Goal: Task Accomplishment & Management: Manage account settings

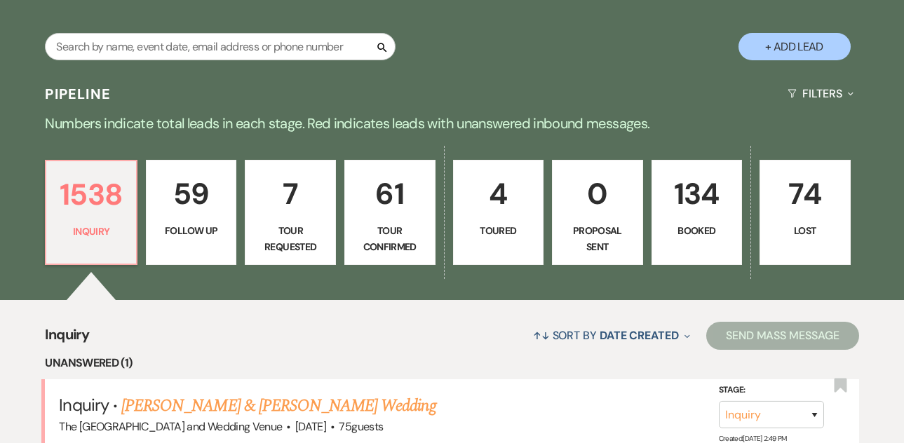
scroll to position [271, 0]
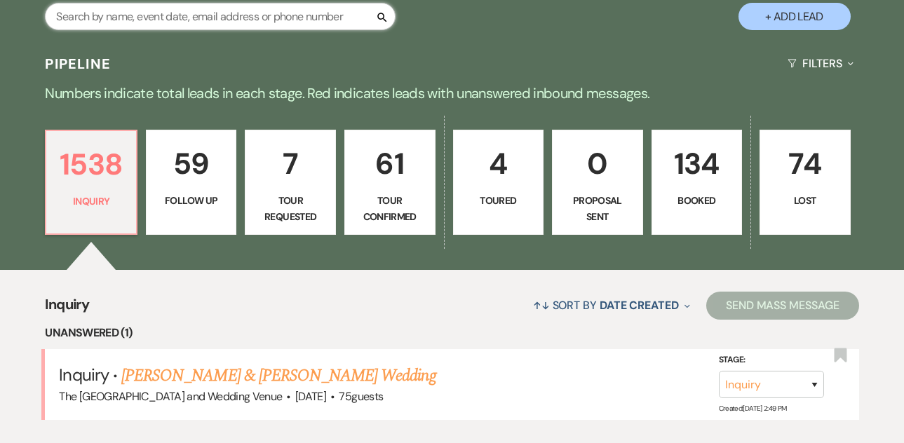
click at [267, 15] on input "text" at bounding box center [220, 16] width 351 height 27
type input "annalise"
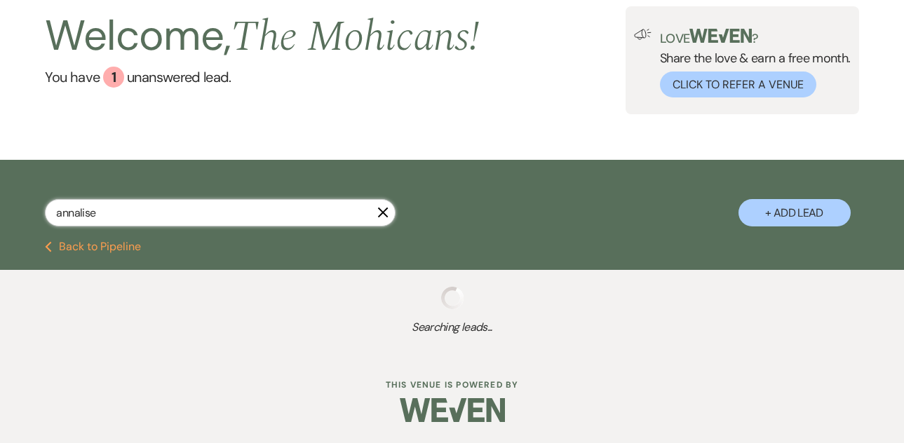
scroll to position [111, 0]
select select "9"
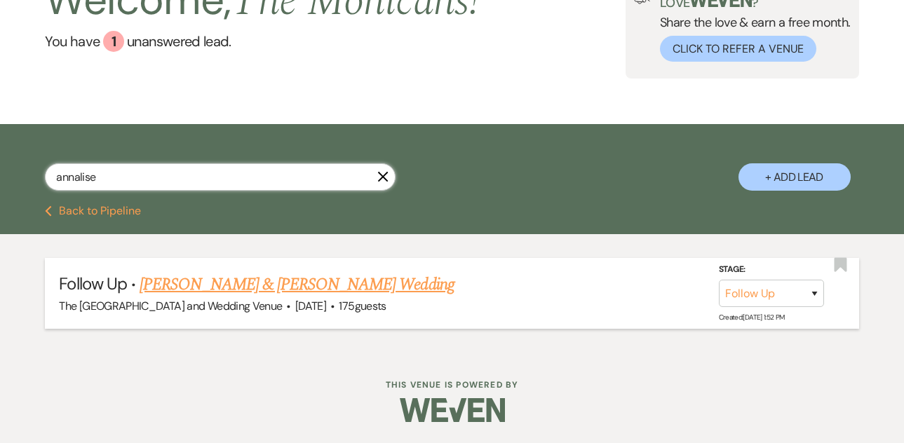
type input "annalise"
click at [753, 288] on select "Inquiry Follow Up Tour Requested Tour Confirmed Toured Proposal Sent Booked Lost" at bounding box center [771, 293] width 105 height 27
select select "4"
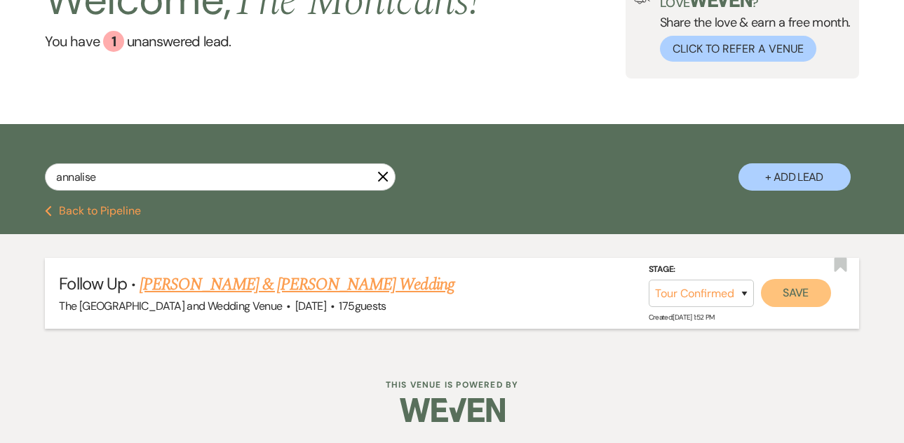
click at [798, 292] on button "Save" at bounding box center [796, 293] width 70 height 28
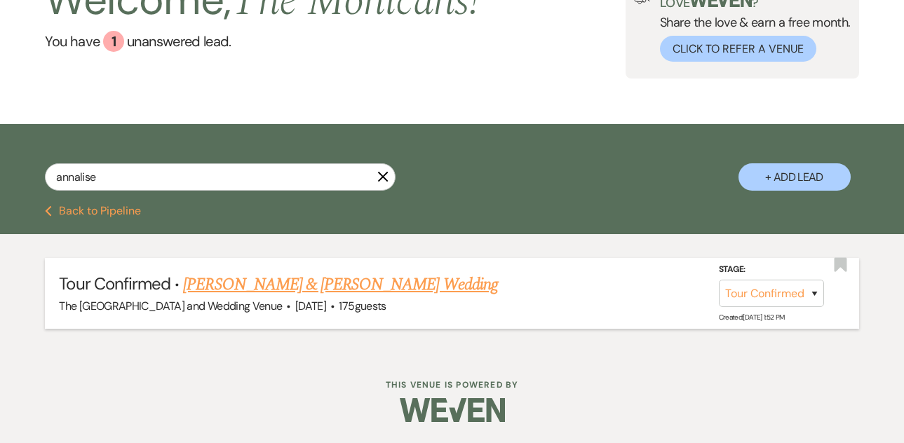
scroll to position [0, 0]
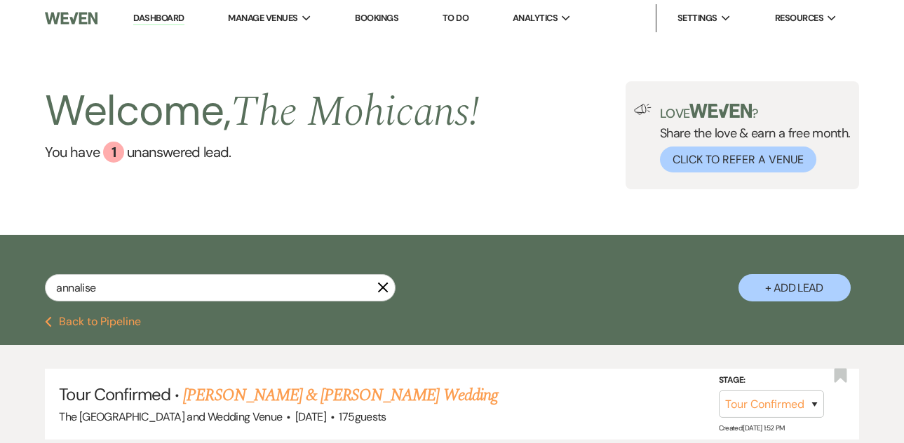
click at [166, 20] on link "Dashboard" at bounding box center [158, 18] width 50 height 13
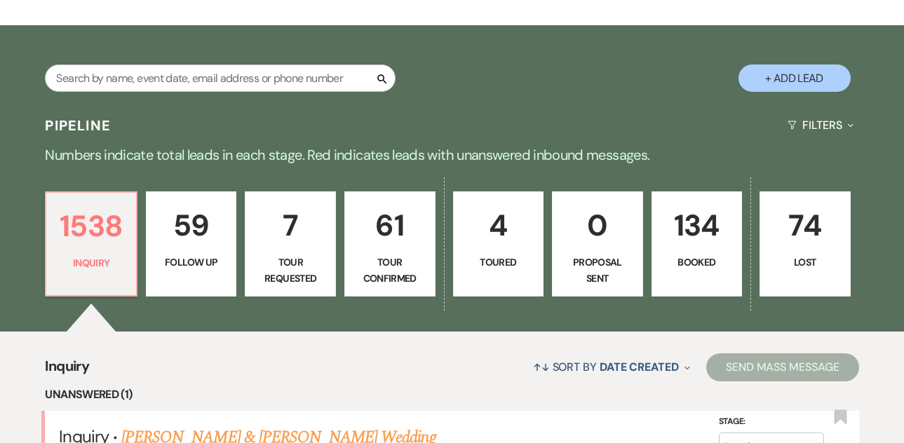
scroll to position [312, 0]
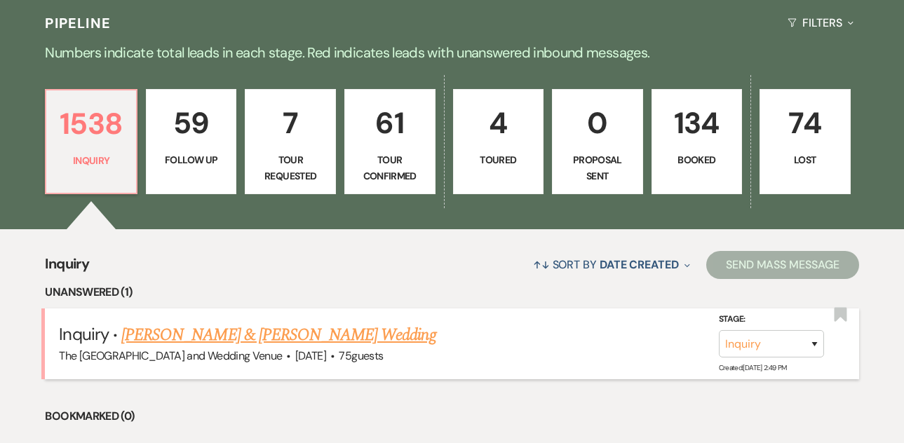
click at [255, 335] on link "[PERSON_NAME] & [PERSON_NAME] Wedding" at bounding box center [278, 335] width 314 height 25
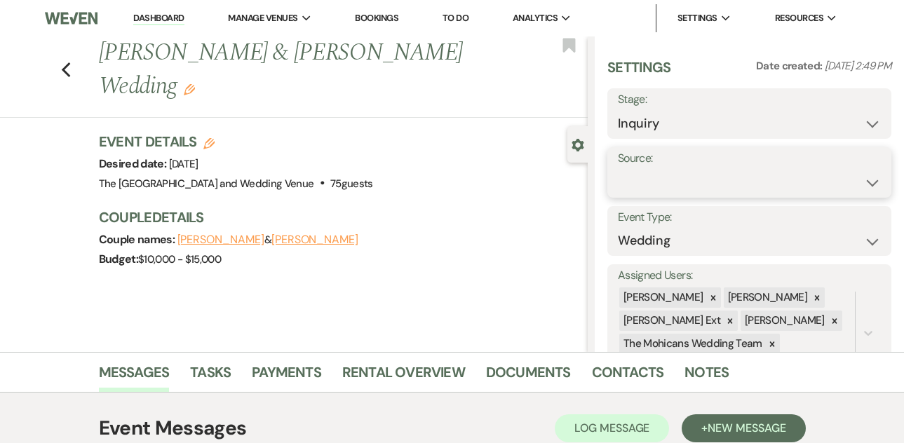
click at [668, 173] on select "Weven Venue Website Instagram Facebook Pinterest Google The Knot Wedding Wire H…" at bounding box center [749, 182] width 263 height 27
select select "5"
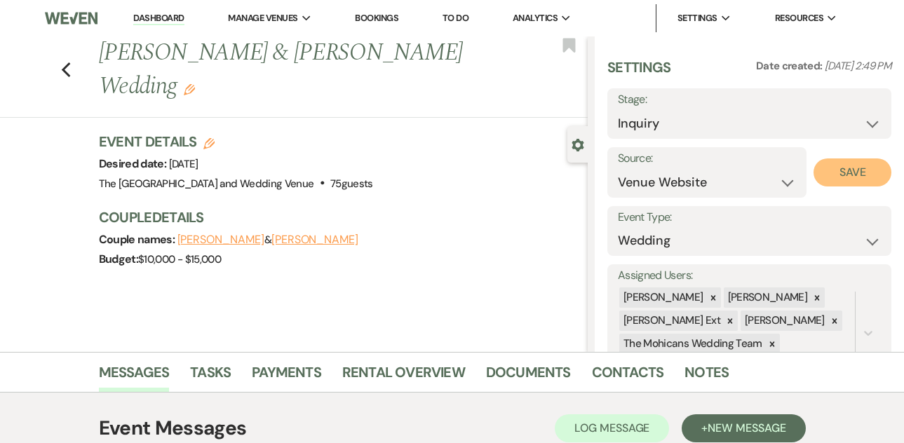
click at [827, 173] on button "Save" at bounding box center [853, 173] width 78 height 28
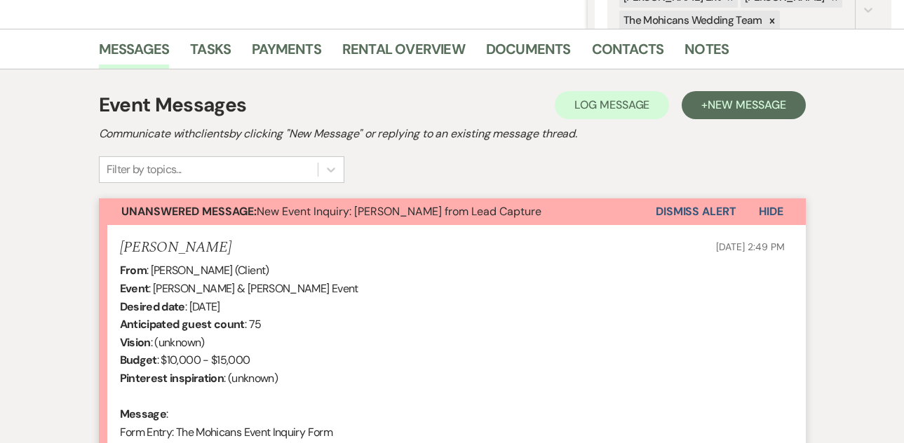
scroll to position [422, 0]
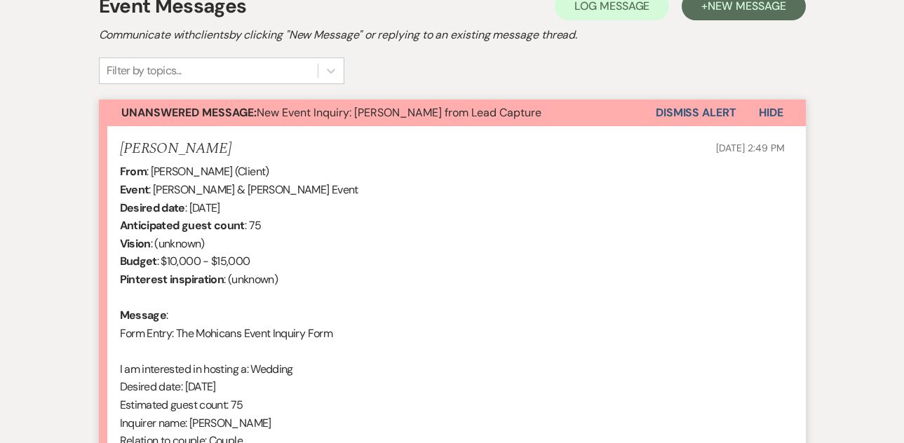
click at [686, 112] on button "Dismiss Alert" at bounding box center [696, 113] width 81 height 27
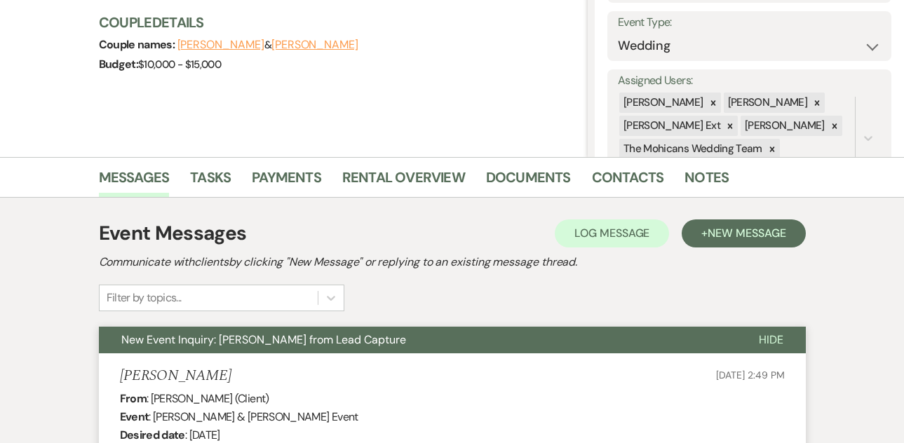
scroll to position [0, 0]
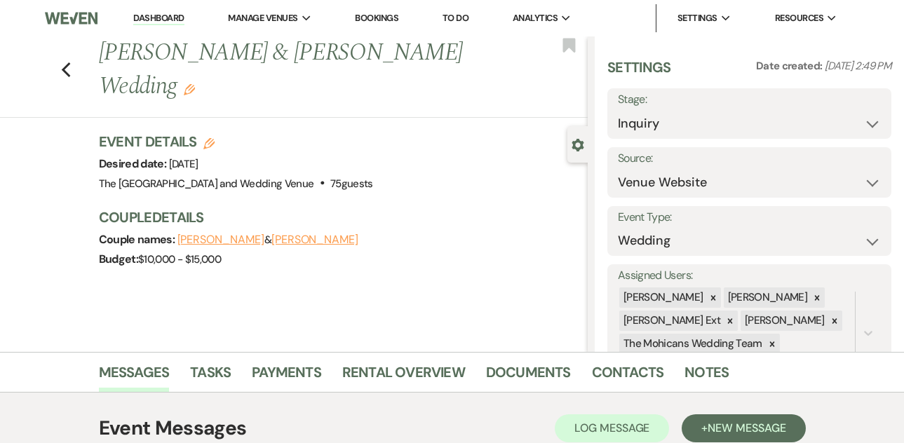
click at [159, 15] on link "Dashboard" at bounding box center [158, 18] width 50 height 13
